Goal: Check status: Check status

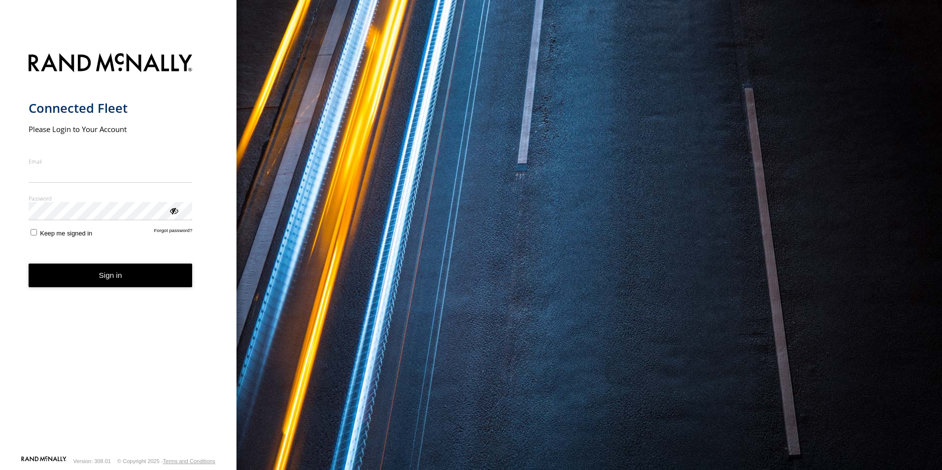
type input "**********"
click at [107, 283] on button "Sign in" at bounding box center [111, 276] width 164 height 24
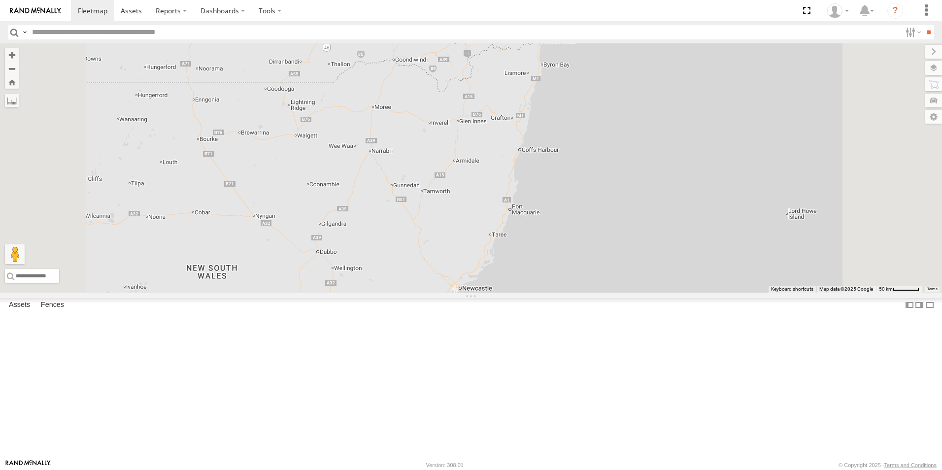
drag, startPoint x: 67, startPoint y: 247, endPoint x: 156, endPoint y: 265, distance: 91.0
click at [0, 0] on div "All Assets" at bounding box center [0, 0] width 0 height 0
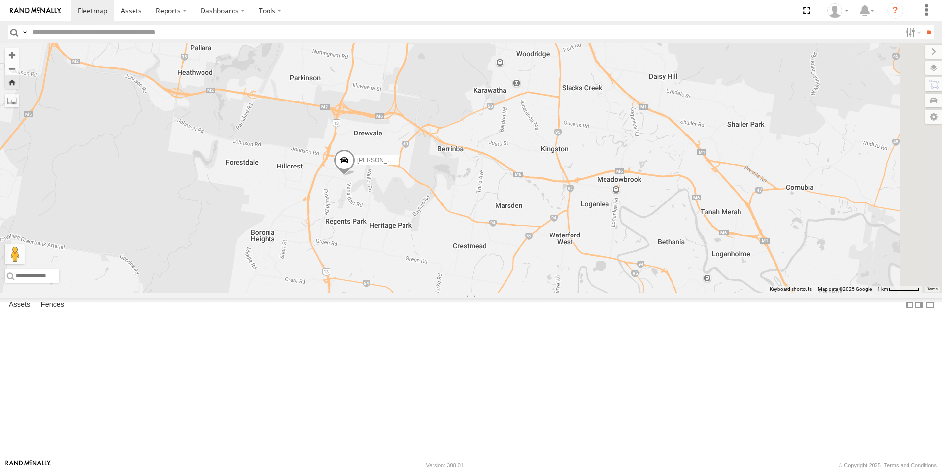
drag, startPoint x: 785, startPoint y: 250, endPoint x: 576, endPoint y: 263, distance: 209.3
click at [578, 263] on div "[PERSON_NAME]" at bounding box center [471, 167] width 942 height 249
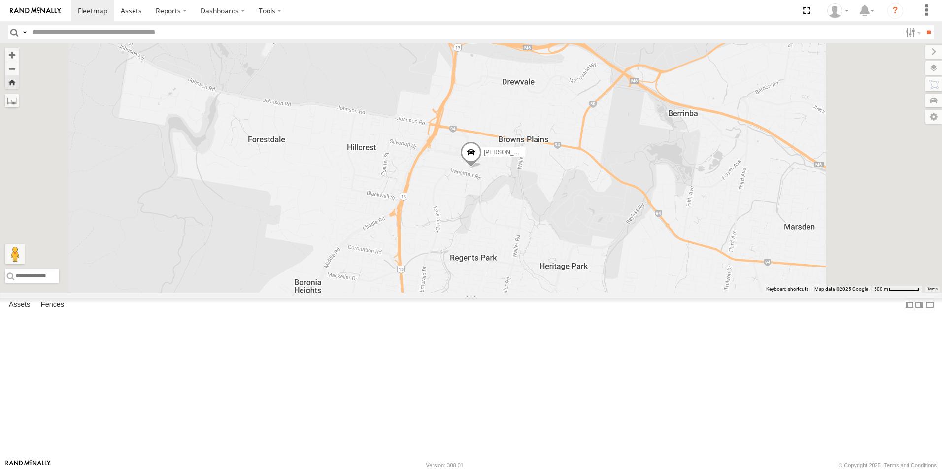
click at [0, 0] on div "[PERSON_NAME]- 817BG4 All Assets" at bounding box center [0, 0] width 0 height 0
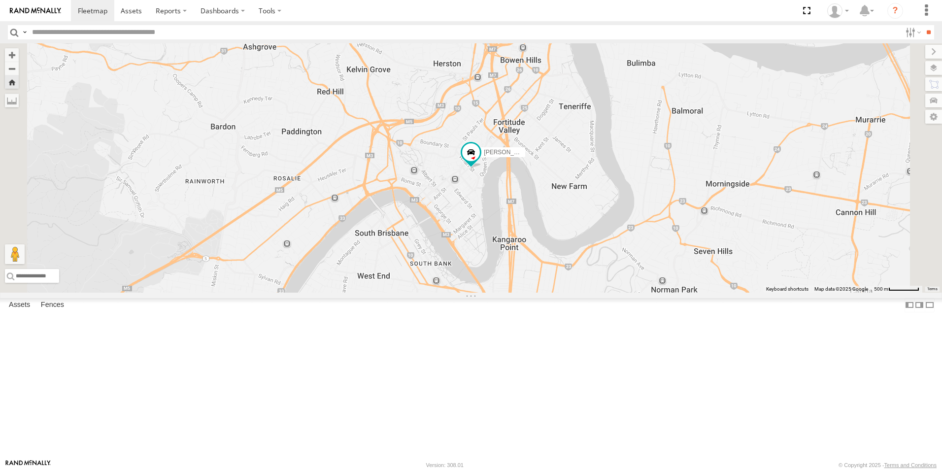
click at [820, 259] on div "[PERSON_NAME]- 817BG4 2" at bounding box center [471, 167] width 942 height 249
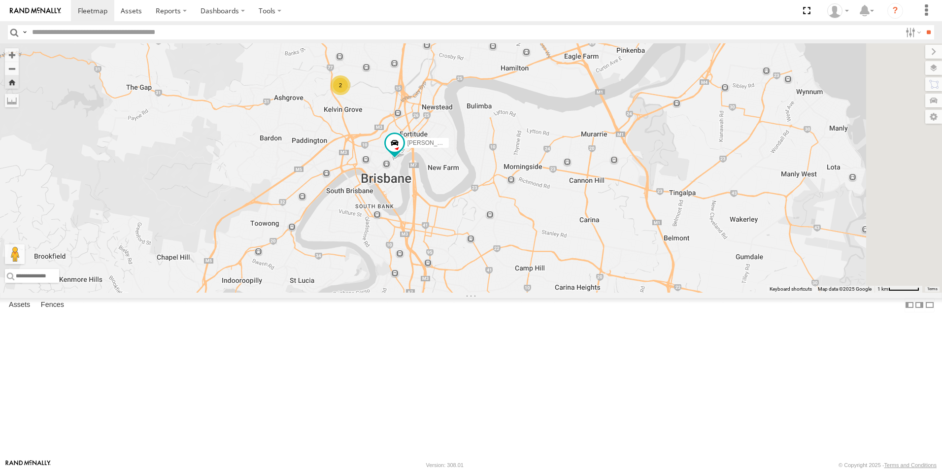
drag, startPoint x: 756, startPoint y: 273, endPoint x: 688, endPoint y: 272, distance: 68.0
click at [688, 272] on div "[PERSON_NAME]- 817BG4 [PERSON_NAME] - 063 EB2 2" at bounding box center [471, 167] width 942 height 249
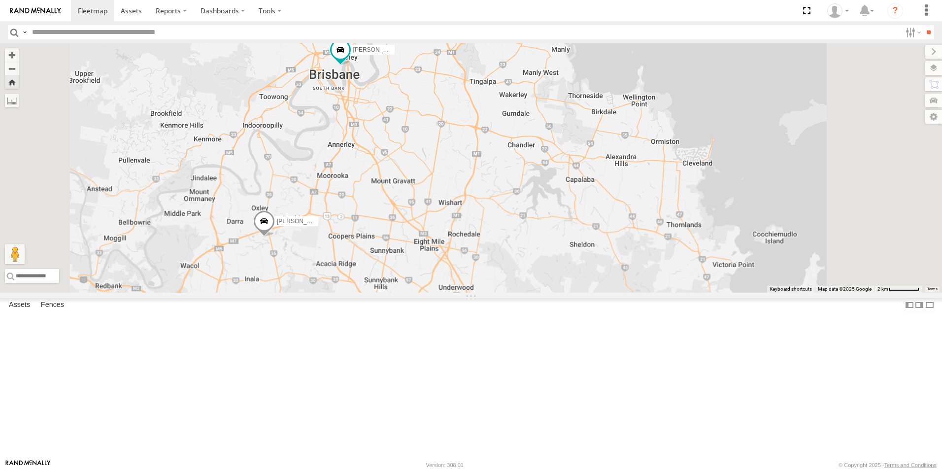
drag, startPoint x: 618, startPoint y: 317, endPoint x: 558, endPoint y: 195, distance: 136.6
click at [558, 195] on div "[PERSON_NAME]- 817BG4 [PERSON_NAME] - 063 EB2 2 [PERSON_NAME] - 017IP4" at bounding box center [471, 167] width 942 height 249
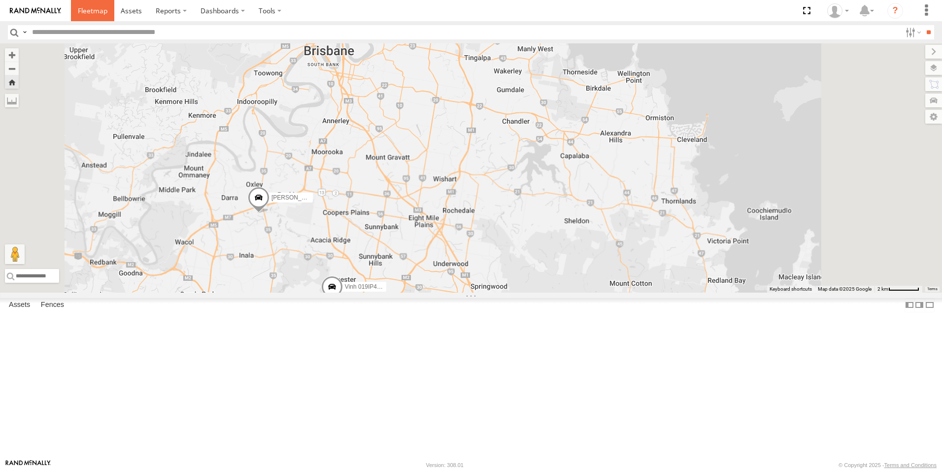
click at [90, 12] on span at bounding box center [93, 10] width 30 height 9
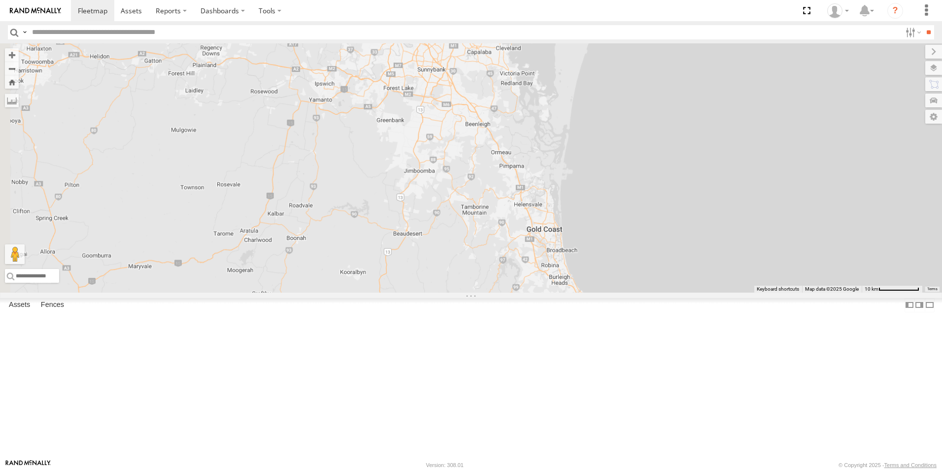
drag, startPoint x: 642, startPoint y: 112, endPoint x: 647, endPoint y: 287, distance: 174.5
click at [647, 287] on div at bounding box center [471, 167] width 942 height 249
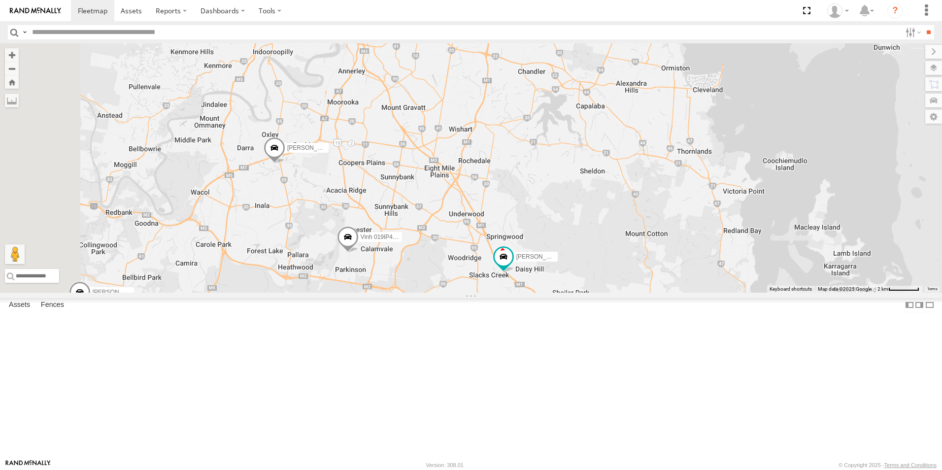
drag, startPoint x: 607, startPoint y: 210, endPoint x: 623, endPoint y: 231, distance: 26.2
click at [623, 231] on div "Tom - 571IW2 Mitchell B - Corolla Hatch Alex - 347FB3 Jack - 348FB3 Nathan - 01…" at bounding box center [471, 167] width 942 height 249
click at [359, 254] on span at bounding box center [348, 241] width 22 height 27
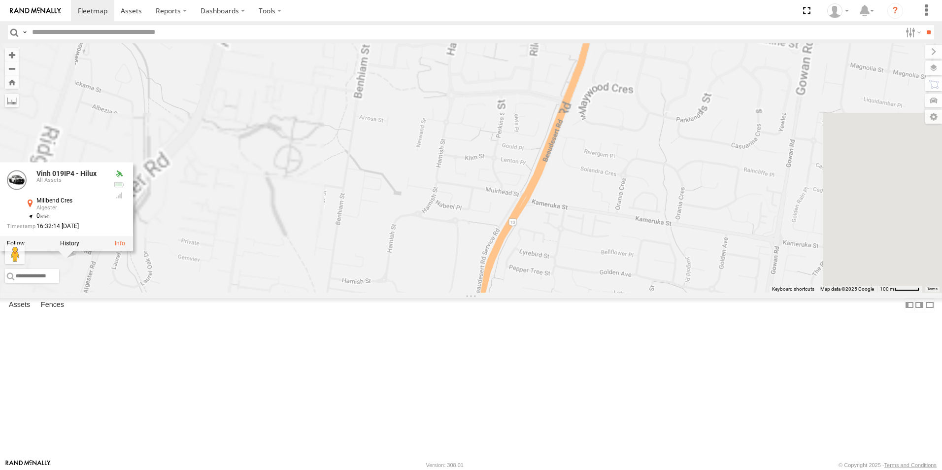
drag, startPoint x: 502, startPoint y: 307, endPoint x: 534, endPoint y: 318, distance: 34.3
click at [533, 293] on div "Tom - 571IW2 Mitchell B - Corolla Hatch Alex - 347FB3 Jack - 348FB3 Nathan - 01…" at bounding box center [471, 167] width 942 height 249
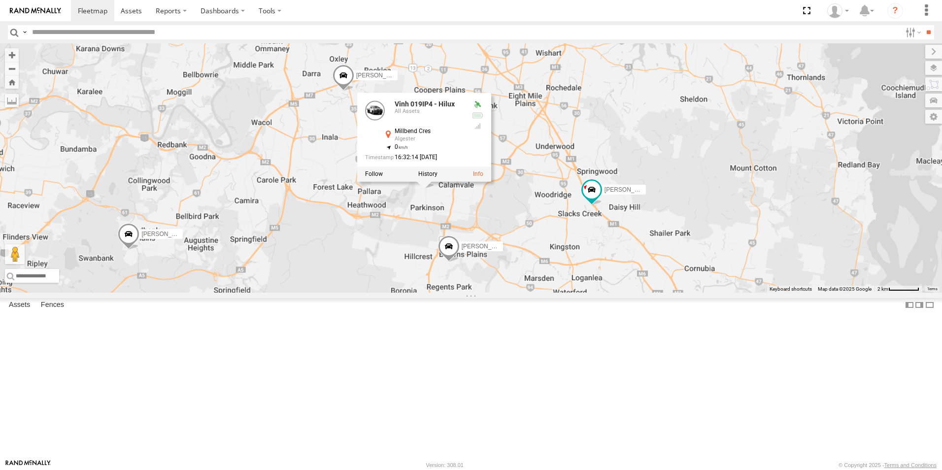
drag, startPoint x: 636, startPoint y: 341, endPoint x: 613, endPoint y: 298, distance: 49.4
click at [613, 293] on div "Tom - 571IW2 Mitchell B - Corolla Hatch Alex - 347FB3 Jack - 348FB3 Nathan - 01…" at bounding box center [471, 167] width 942 height 249
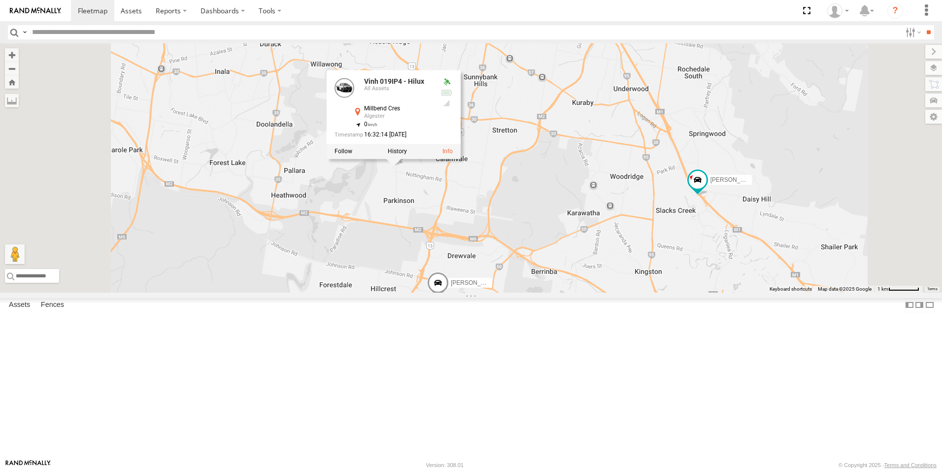
drag, startPoint x: 601, startPoint y: 280, endPoint x: 595, endPoint y: 284, distance: 7.1
click at [595, 284] on div "Tom - 571IW2 Mitchell B - Corolla Hatch Alex - 347FB3 Jack - 348FB3 Nathan - 01…" at bounding box center [471, 167] width 942 height 249
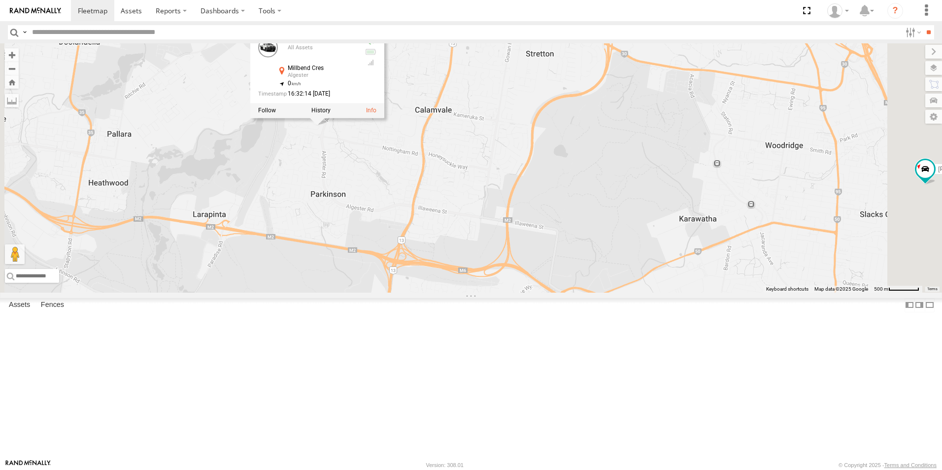
drag, startPoint x: 593, startPoint y: 289, endPoint x: 592, endPoint y: 294, distance: 5.1
click at [592, 293] on div "Tom - 571IW2 Mitchell B - Corolla Hatch Alex - 347FB3 Jack - 348FB3 Nathan - 01…" at bounding box center [471, 167] width 942 height 249
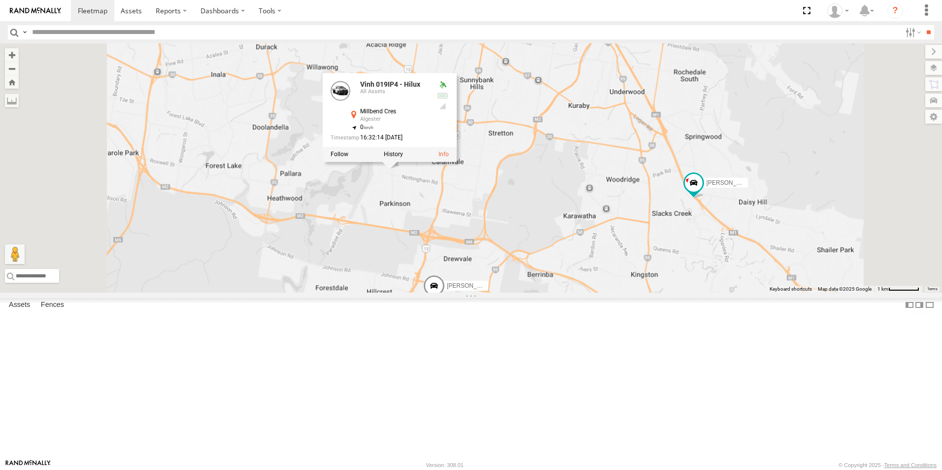
drag, startPoint x: 610, startPoint y: 275, endPoint x: 586, endPoint y: 273, distance: 24.2
click at [586, 273] on div "Tom - 571IW2 Mitchell B - Corolla Hatch Alex - 347FB3 Jack - 348FB3 Nathan - 01…" at bounding box center [471, 167] width 942 height 249
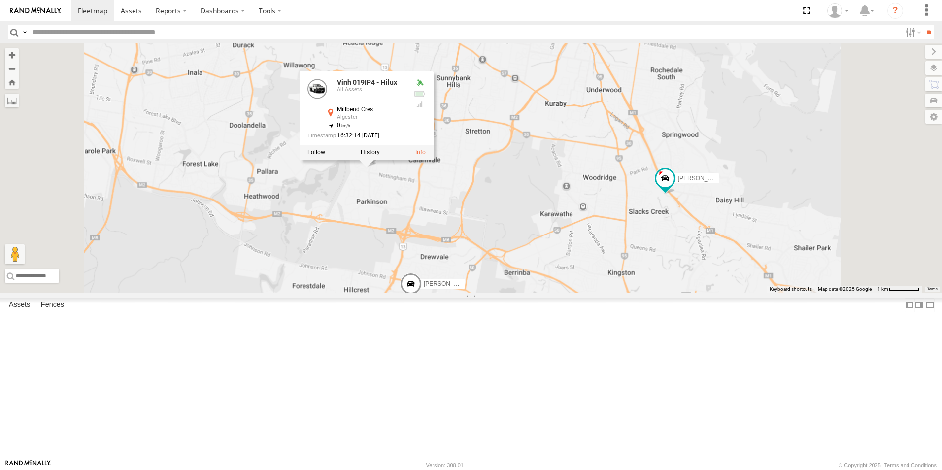
click at [402, 293] on div "Tom - 571IW2 Mitchell B - Corolla Hatch Alex - 347FB3 Jack - 348FB3 Nathan - 01…" at bounding box center [471, 167] width 942 height 249
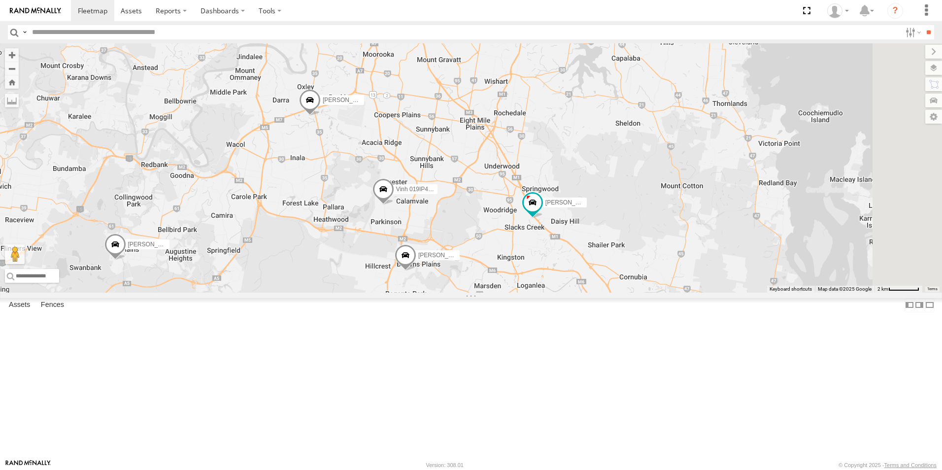
drag, startPoint x: 596, startPoint y: 295, endPoint x: 571, endPoint y: 299, distance: 26.0
click at [571, 293] on div "Tom - 571IW2 Mitchell B - Corolla Hatch Alex - 347FB3 Jack - 348FB3 Nathan - 01…" at bounding box center [471, 167] width 942 height 249
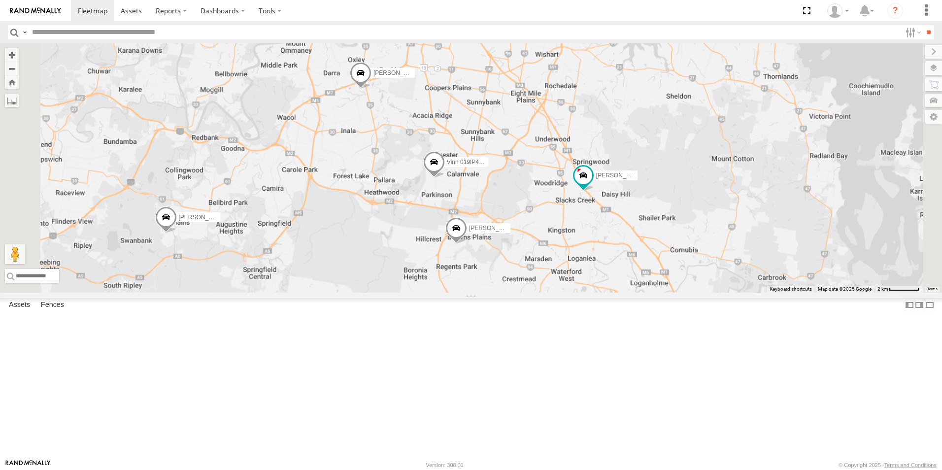
drag, startPoint x: 649, startPoint y: 255, endPoint x: 634, endPoint y: 277, distance: 26.5
click at [634, 277] on div "Tom - 571IW2 Mitchell B - Corolla Hatch Alex - 347FB3 Jack - 348FB3 Nathan - 01…" at bounding box center [471, 167] width 942 height 249
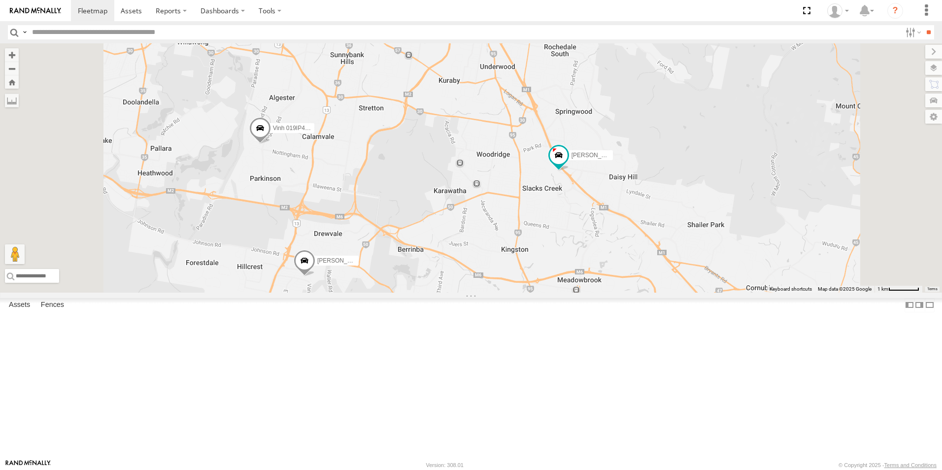
drag, startPoint x: 638, startPoint y: 245, endPoint x: 637, endPoint y: 251, distance: 6.1
click at [637, 251] on div "Tom - 571IW2 Mitchell B - Corolla Hatch Alex - 347FB3 Jack - 348FB3 Nathan - 01…" at bounding box center [471, 167] width 942 height 249
drag, startPoint x: 892, startPoint y: 193, endPoint x: 845, endPoint y: 220, distance: 54.5
click at [890, 195] on div "Tom - 571IW2 Mitchell B - Corolla Hatch Alex - 347FB3 Jack - 348FB3 Nathan - 01…" at bounding box center [471, 167] width 942 height 249
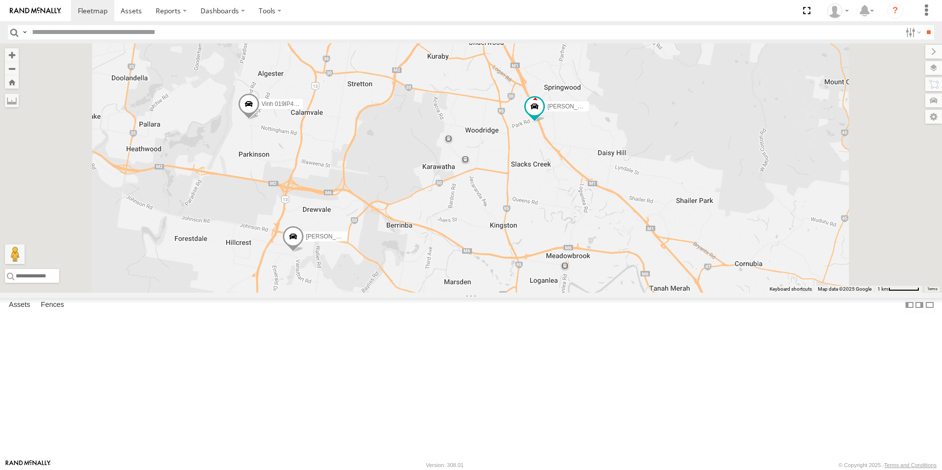
drag, startPoint x: 709, startPoint y: 272, endPoint x: 736, endPoint y: 251, distance: 34.3
click at [736, 251] on div "Tom - 571IW2 Mitchell B - Corolla Hatch Alex - 347FB3 Jack - 348FB3 Nathan - 01…" at bounding box center [471, 167] width 942 height 249
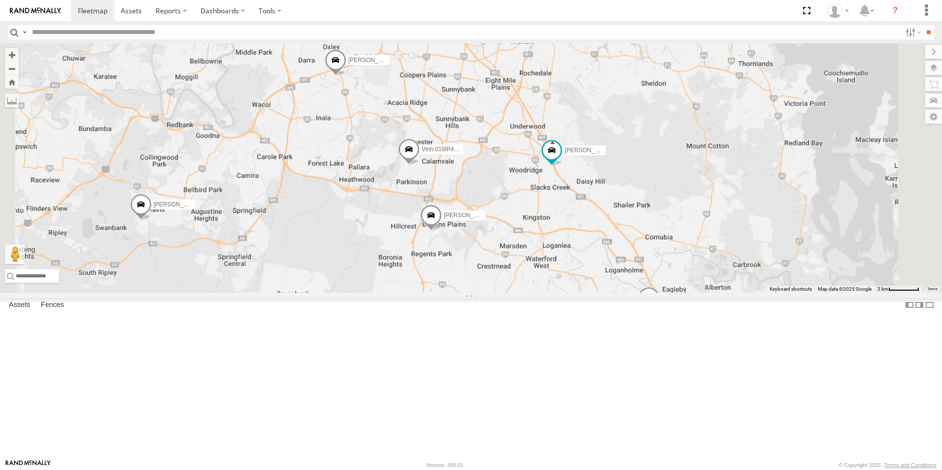
drag, startPoint x: 732, startPoint y: 171, endPoint x: 724, endPoint y: 212, distance: 41.6
click at [724, 212] on div "Tom - 571IW2 Mitchell B - Corolla Hatch Alex - 347FB3 Jack - 348FB3 Nathan - 01…" at bounding box center [471, 167] width 942 height 249
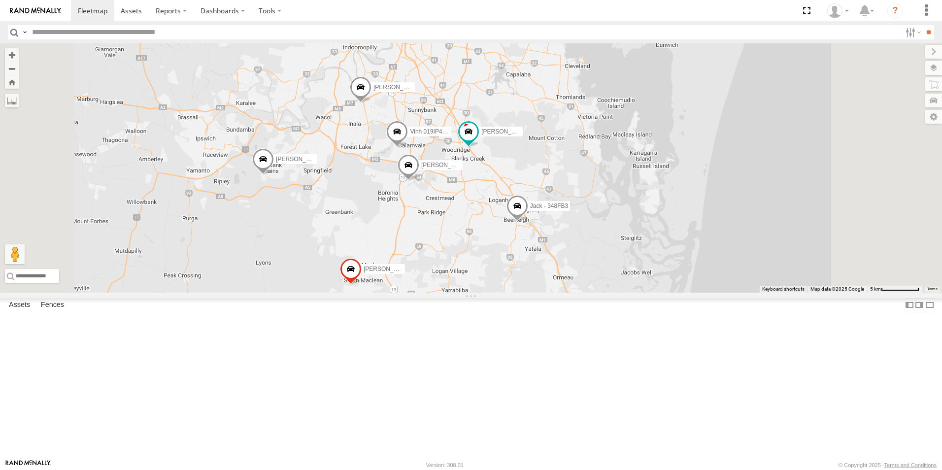
drag, startPoint x: 600, startPoint y: 163, endPoint x: 569, endPoint y: 196, distance: 45.0
click at [569, 195] on div "Tom - 571IW2 Mitchell B - Corolla Hatch Alex - 347FB3 Jack - 348FB3 Nathan - 01…" at bounding box center [471, 167] width 942 height 249
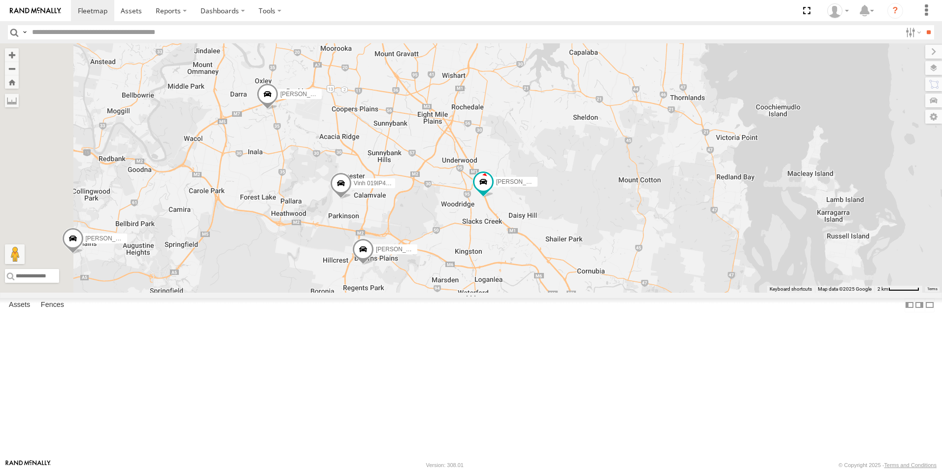
drag, startPoint x: 515, startPoint y: 194, endPoint x: 544, endPoint y: 184, distance: 31.0
click at [544, 184] on div "Tom - 571IW2 Mitchell B - Corolla Hatch Alex - 347FB3 Jack - 348FB3 Nathan - 01…" at bounding box center [471, 167] width 942 height 249
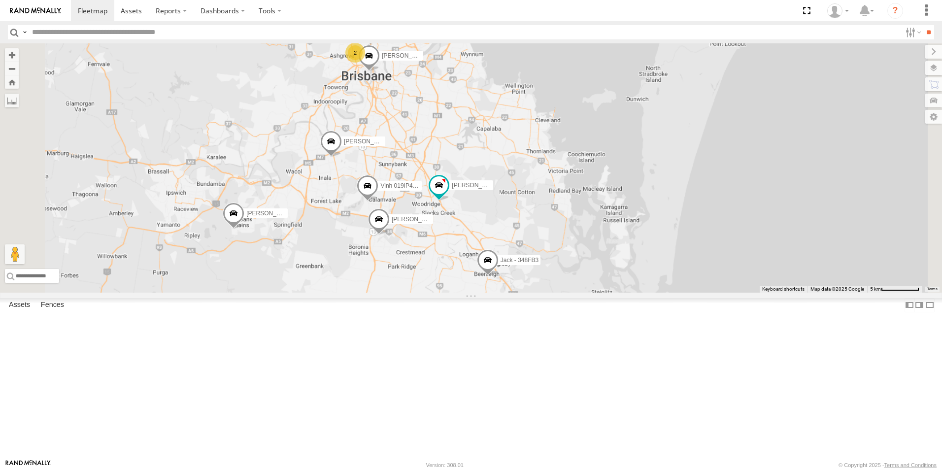
drag, startPoint x: 590, startPoint y: 334, endPoint x: 582, endPoint y: 325, distance: 11.8
click at [582, 293] on div "Tom - 571IW2 Mitchell B - Corolla Hatch Alex - 347FB3 Jack - 348FB3 Nathan - 01…" at bounding box center [471, 167] width 942 height 249
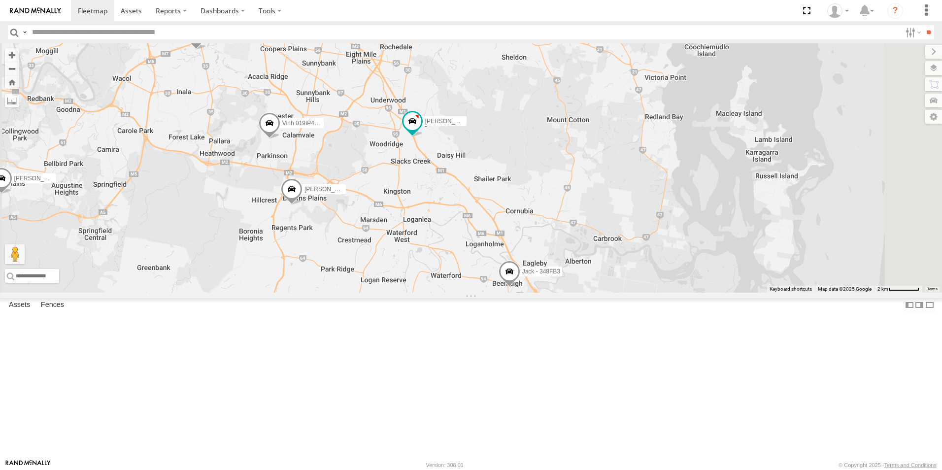
drag, startPoint x: 506, startPoint y: 194, endPoint x: 490, endPoint y: 172, distance: 26.4
click at [491, 172] on div "Tom - 571IW2 Mitchell B - Corolla Hatch Alex - 347FB3 Jack - 348FB3 Nathan - 01…" at bounding box center [471, 167] width 942 height 249
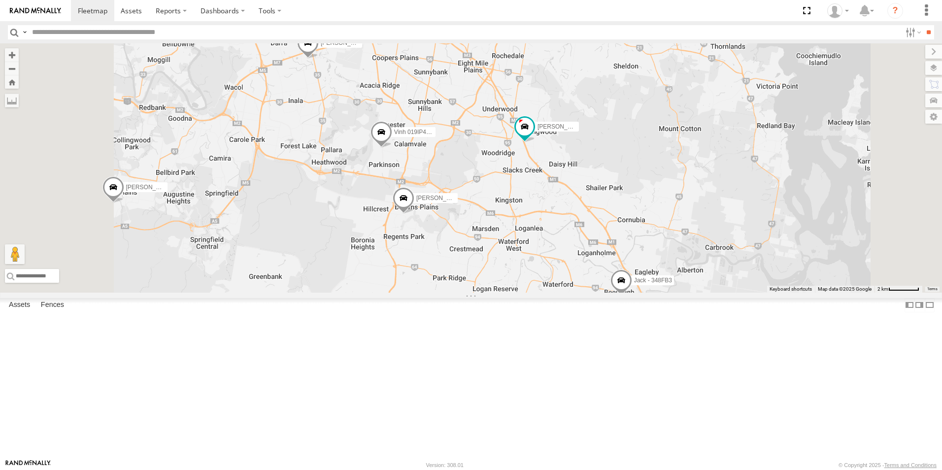
drag, startPoint x: 680, startPoint y: 275, endPoint x: 665, endPoint y: 271, distance: 15.9
click at [676, 293] on div "Tom - 571IW2 Mitchell B - Corolla Hatch Alex - 347FB3 Jack - 348FB3 Nathan - 01…" at bounding box center [471, 167] width 942 height 249
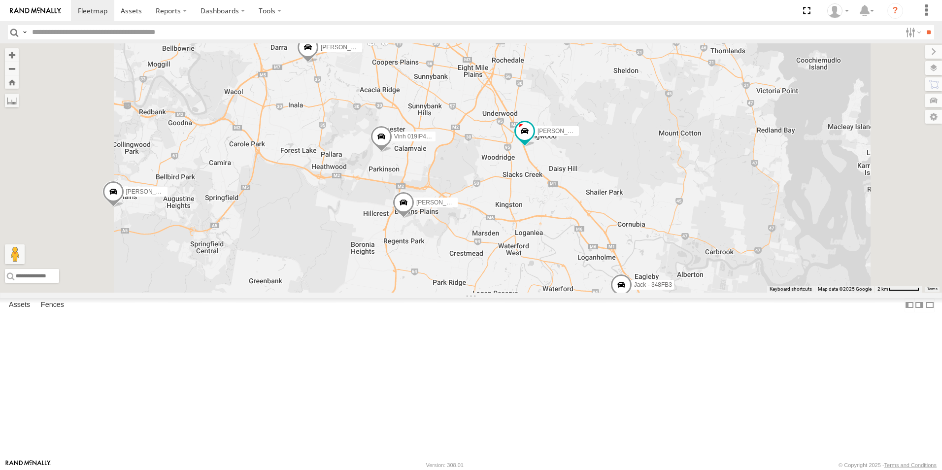
drag, startPoint x: 596, startPoint y: 153, endPoint x: 591, endPoint y: 264, distance: 111.5
click at [592, 266] on div "Tom - 571IW2 Mitchell B - Corolla Hatch Alex - 347FB3 Jack - 348FB3 Nathan - 01…" at bounding box center [471, 167] width 942 height 249
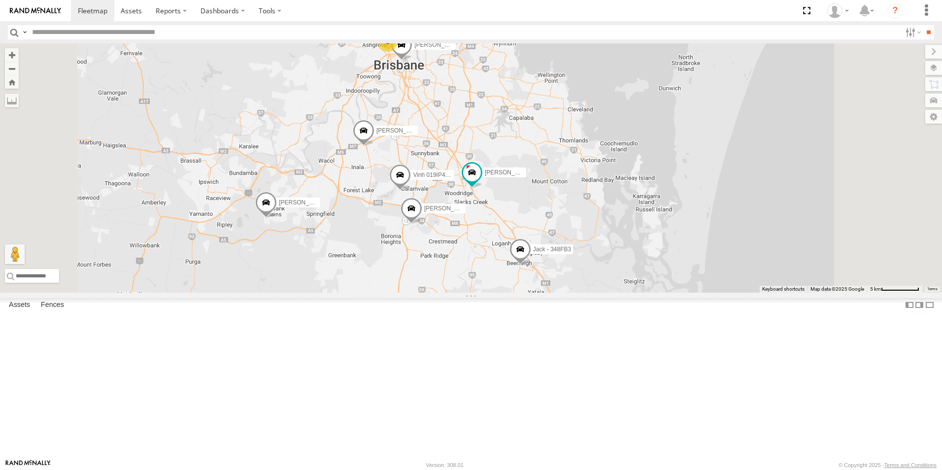
click at [571, 185] on div "Tom - 571IW2 Mitchell B - Corolla Hatch Alex - 347FB3 Jack - 348FB3 Nathan - 01…" at bounding box center [471, 167] width 942 height 249
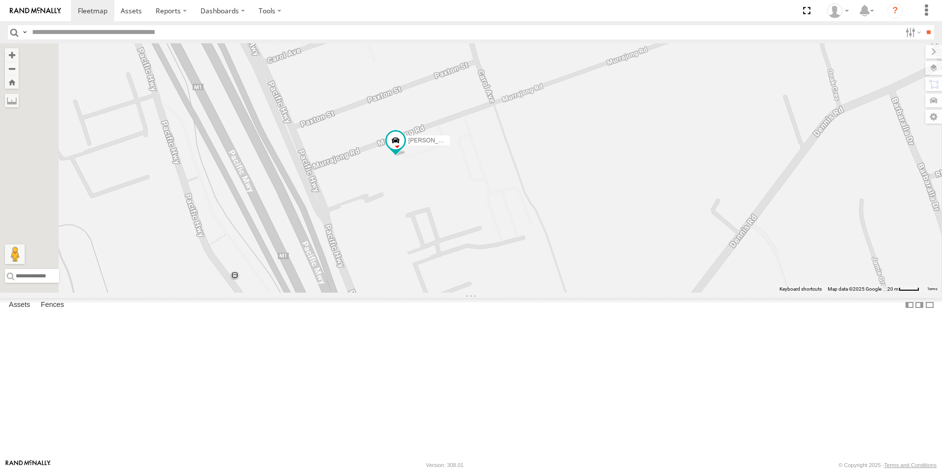
click at [938, 282] on div "Tom - 571IW2 Mitchell B - Corolla Hatch Alex - 347FB3 Jack - 348FB3 Nathan - 01…" at bounding box center [471, 167] width 942 height 249
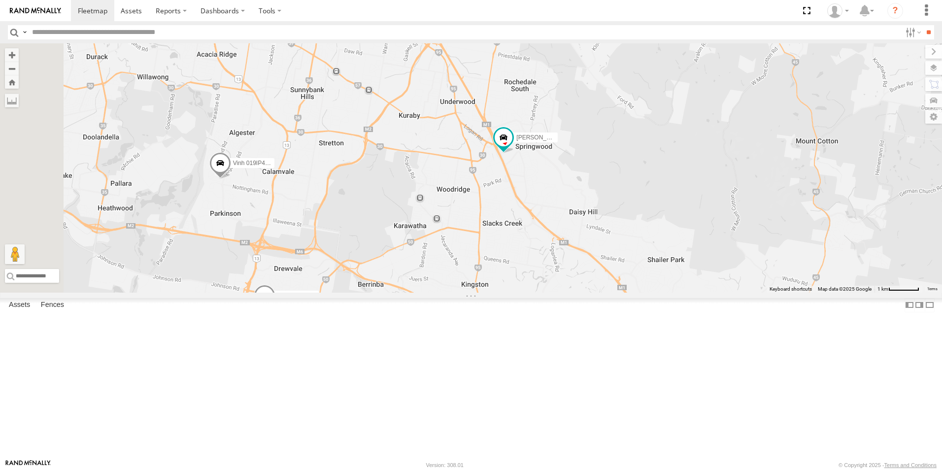
drag, startPoint x: 402, startPoint y: 273, endPoint x: 419, endPoint y: 263, distance: 20.4
click at [419, 263] on div "Tom - 571IW2 Mitchell B - Corolla Hatch Alex - 347FB3 Jack - 348FB3 Nathan - 01…" at bounding box center [471, 167] width 942 height 249
